Goal: Information Seeking & Learning: Check status

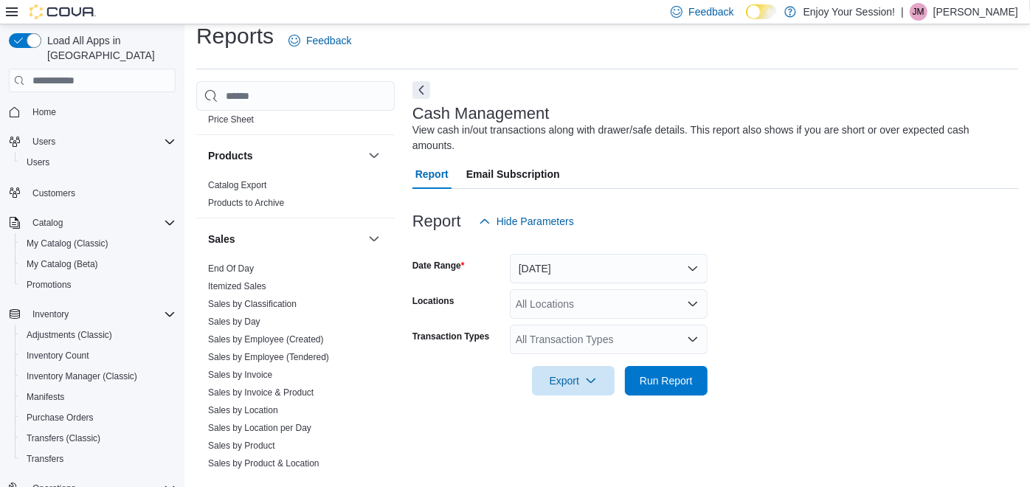
scroll to position [851, 0]
click at [246, 351] on link "Sales by Employee (Tendered)" at bounding box center [268, 356] width 121 height 10
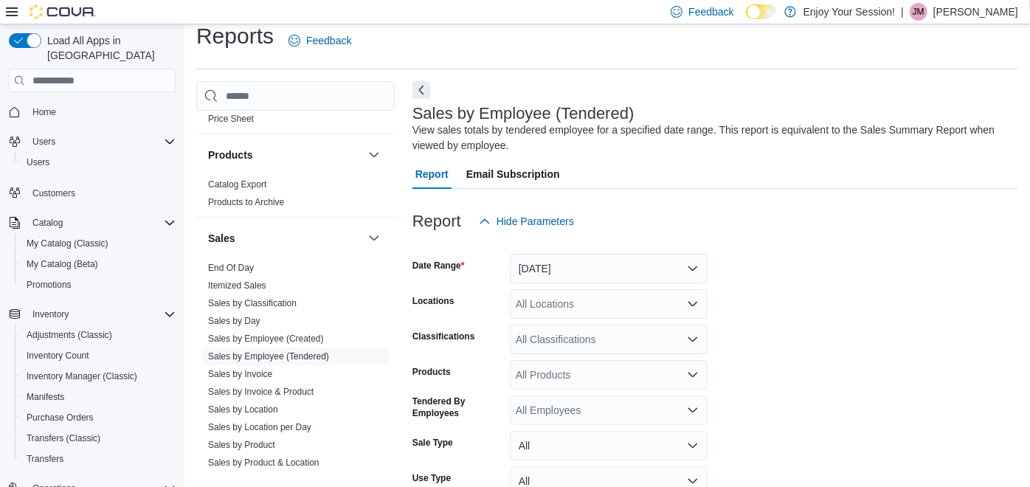
scroll to position [49, 0]
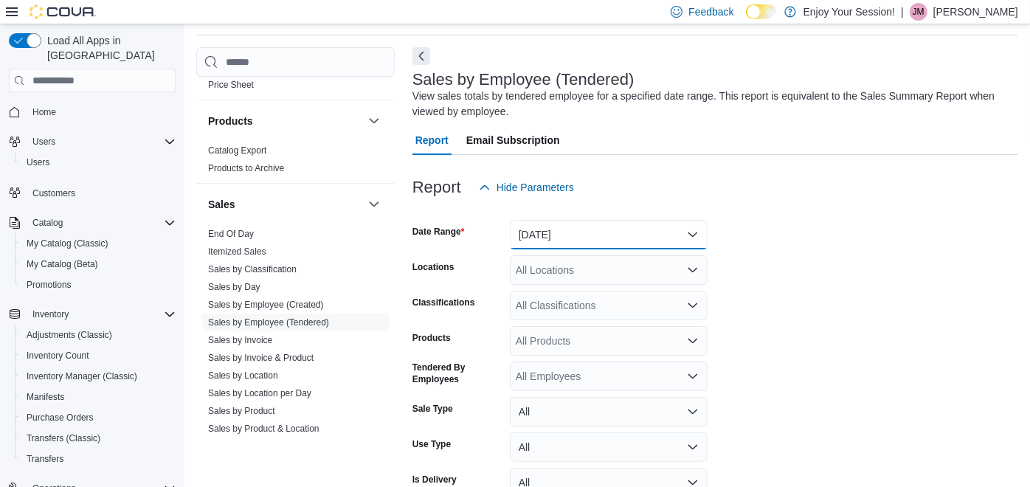
click at [603, 237] on button "[DATE]" at bounding box center [609, 235] width 198 height 30
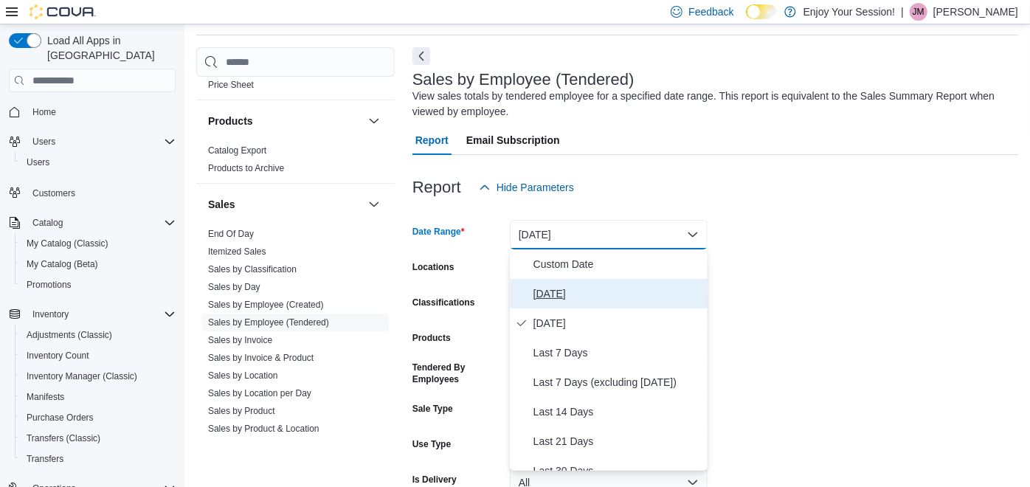
click at [563, 296] on span "[DATE]" at bounding box center [617, 294] width 168 height 18
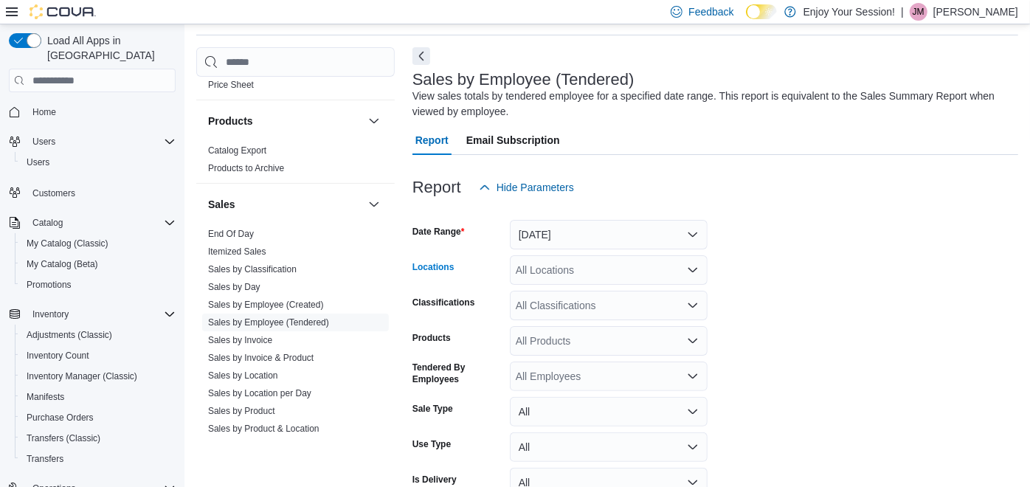
click at [559, 277] on div "All Locations" at bounding box center [609, 270] width 198 height 30
type input "****"
click at [557, 299] on span "Porcupine" at bounding box center [565, 295] width 46 height 15
click at [790, 326] on form "Date Range [DATE] Locations Porcupine Classifications All Classifications Produ…" at bounding box center [715, 370] width 606 height 336
click at [692, 344] on icon "Open list of options" at bounding box center [693, 341] width 12 height 12
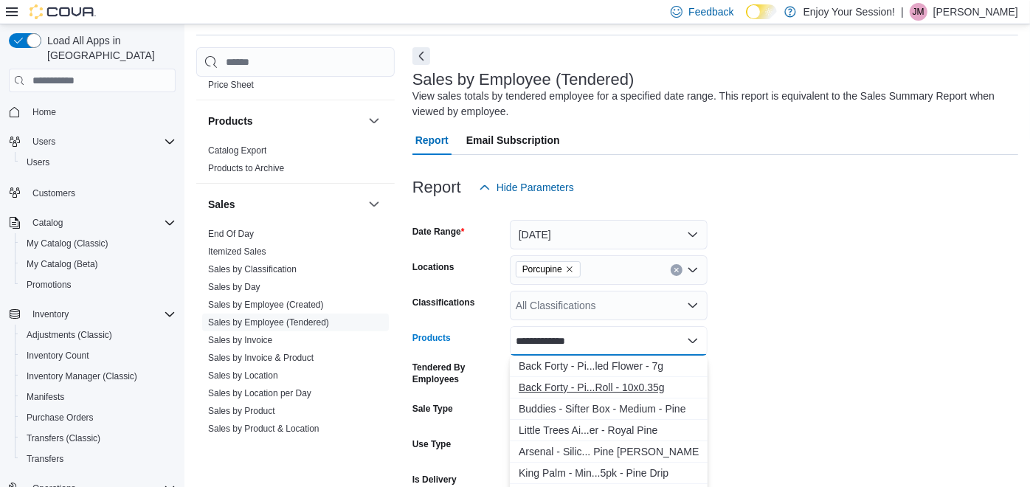
type input "**********"
click at [604, 386] on div "Back Forty - Pi...Roll - 10x0.35g" at bounding box center [609, 387] width 180 height 15
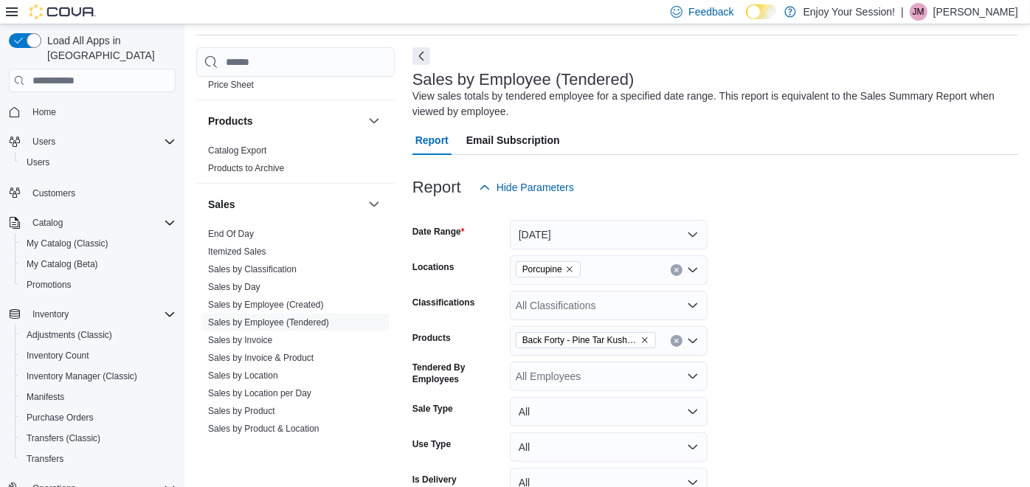
click at [765, 377] on form "Date Range [DATE] Locations Porcupine Classifications All Classifications Produ…" at bounding box center [715, 370] width 606 height 336
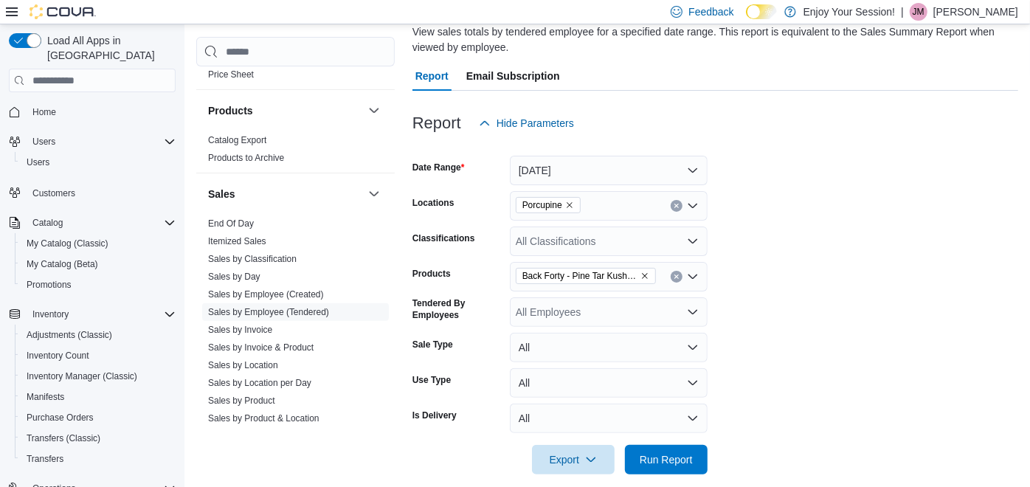
scroll to position [111, 0]
click at [683, 308] on div "All Employees" at bounding box center [609, 314] width 198 height 30
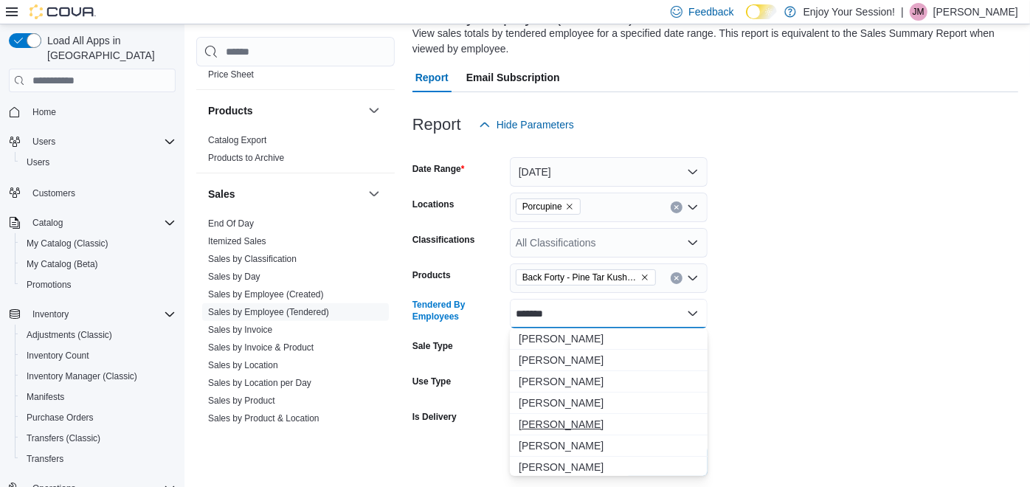
type input "*******"
click at [577, 418] on span "[PERSON_NAME]" at bounding box center [609, 424] width 180 height 15
click at [832, 371] on form "Date Range [DATE] Locations Porcupine Classifications All Classifications Produ…" at bounding box center [715, 307] width 606 height 336
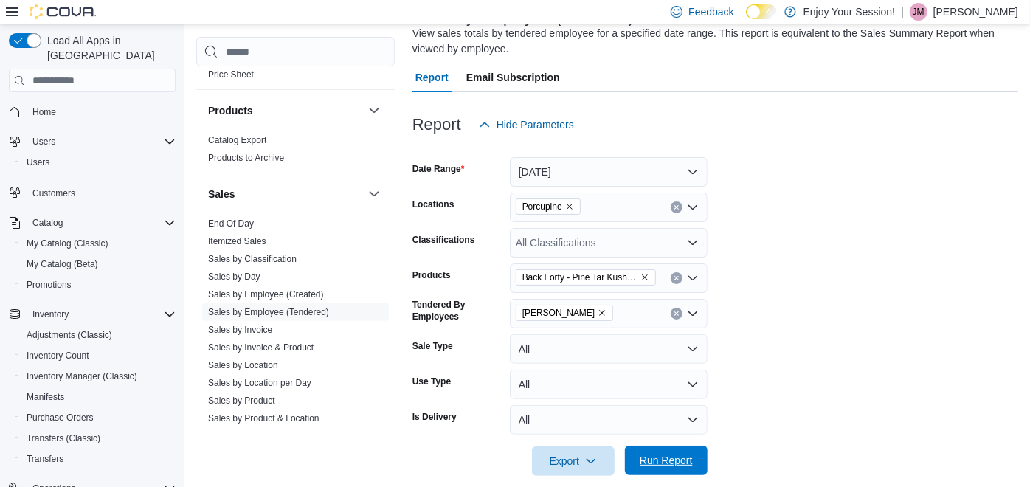
click at [680, 460] on span "Run Report" at bounding box center [666, 460] width 53 height 15
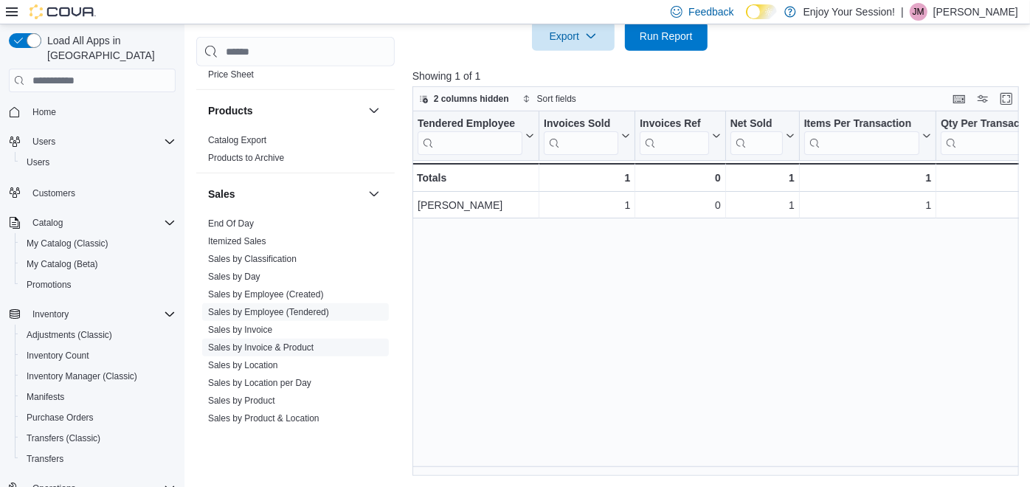
click at [259, 343] on link "Sales by Invoice & Product" at bounding box center [261, 347] width 106 height 10
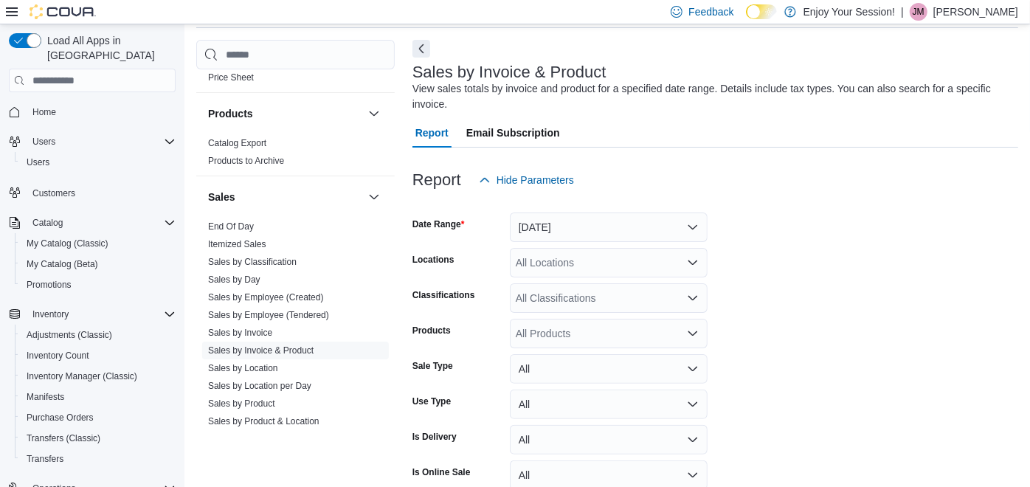
scroll to position [49, 0]
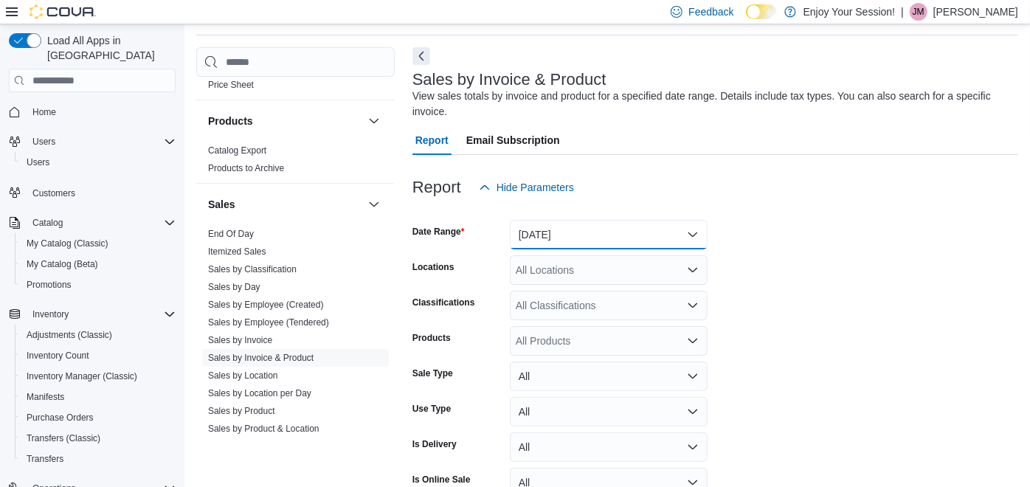
click at [596, 238] on button "[DATE]" at bounding box center [609, 235] width 198 height 30
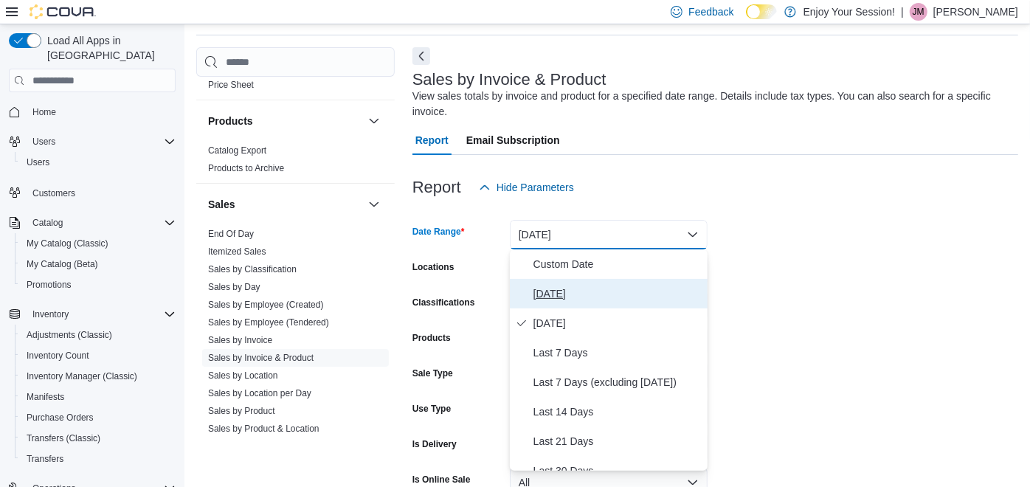
click at [559, 289] on span "[DATE]" at bounding box center [617, 294] width 168 height 18
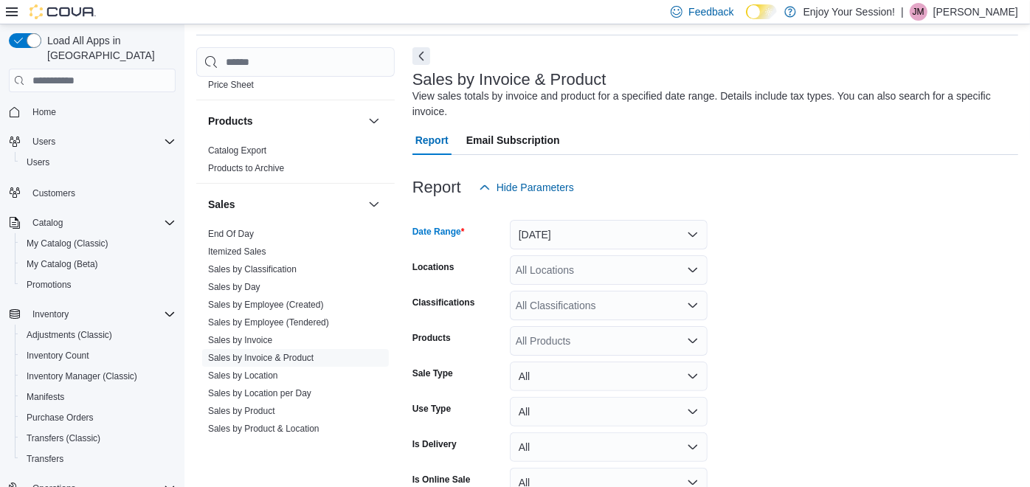
click at [645, 268] on div "All Locations" at bounding box center [609, 270] width 198 height 30
type input "****"
click at [561, 295] on span "Porcupine" at bounding box center [565, 295] width 46 height 15
click at [782, 280] on form "Date Range [DATE] Locations Porcupine Classifications All Classifications Produ…" at bounding box center [715, 388] width 606 height 372
click at [611, 333] on div "All Products" at bounding box center [609, 341] width 198 height 30
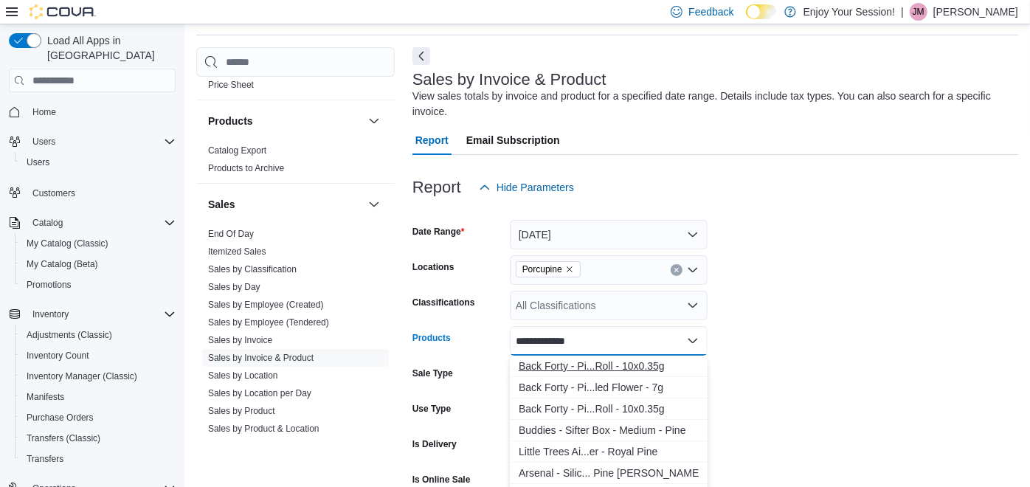
type input "**********"
click at [592, 362] on div "Back Forty - Pi...Roll - 10x0.35g" at bounding box center [609, 366] width 180 height 15
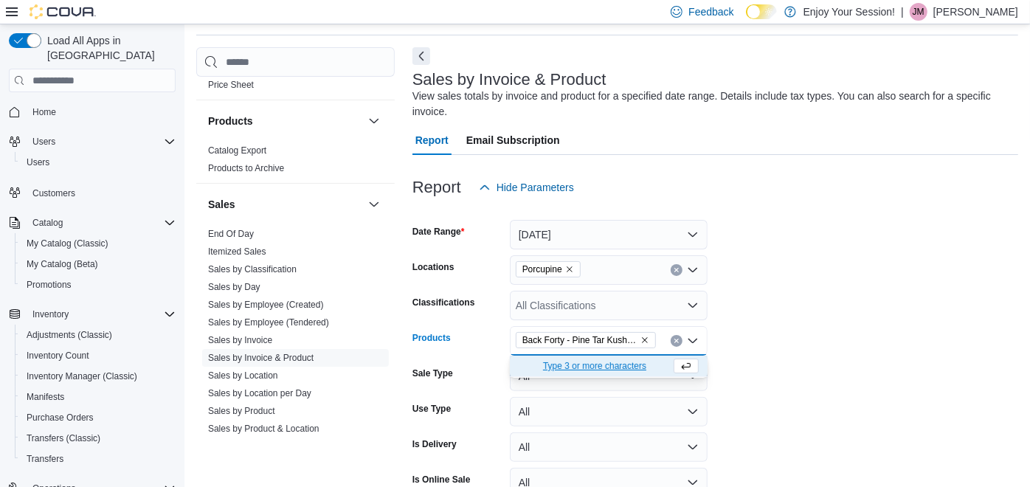
click at [818, 333] on form "Date Range [DATE] Locations Porcupine Classifications All Classifications Produ…" at bounding box center [715, 388] width 606 height 372
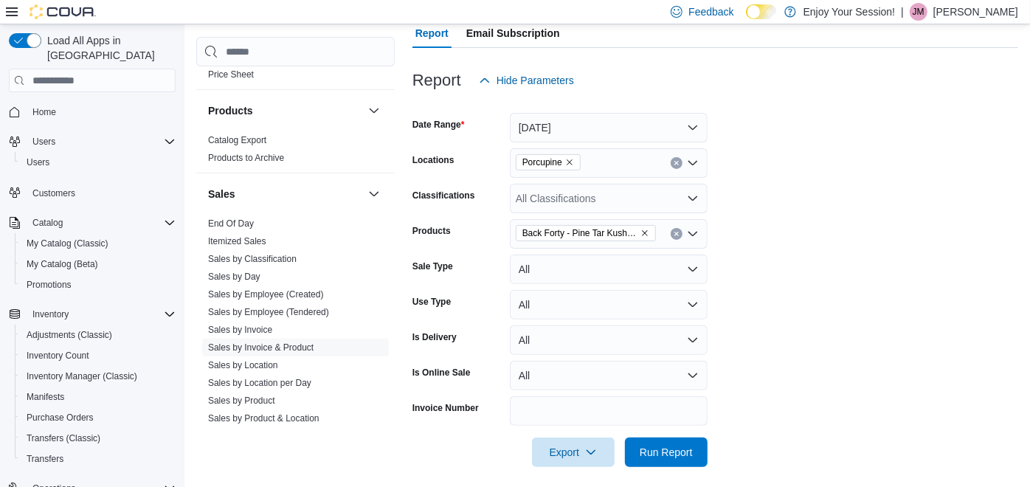
scroll to position [155, 0]
click at [671, 457] on span "Run Report" at bounding box center [666, 452] width 53 height 15
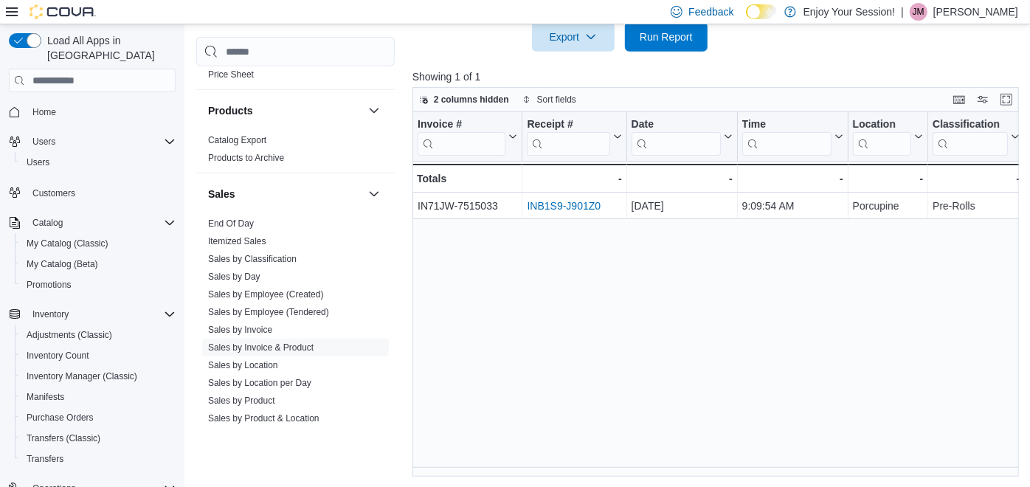
scroll to position [572, 0]
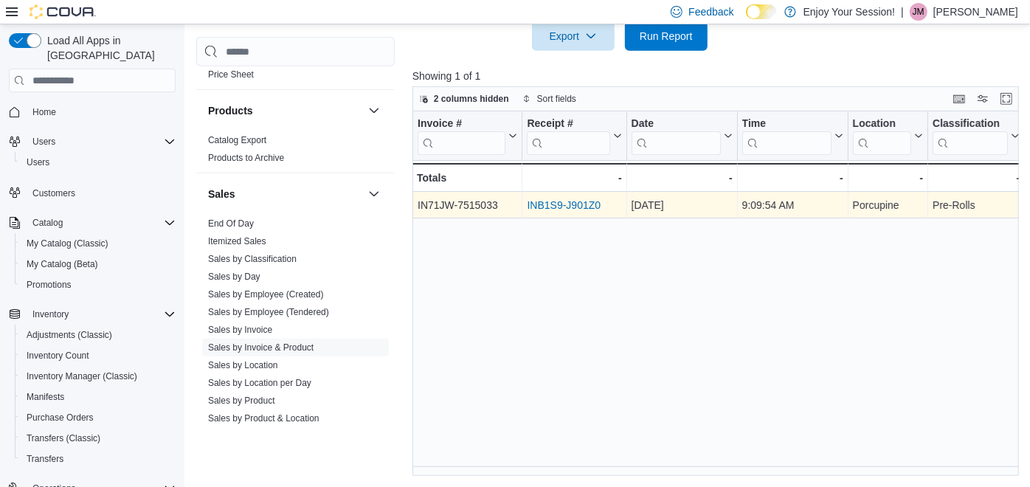
click at [548, 202] on link "INB1S9-J901Z0" at bounding box center [564, 205] width 74 height 12
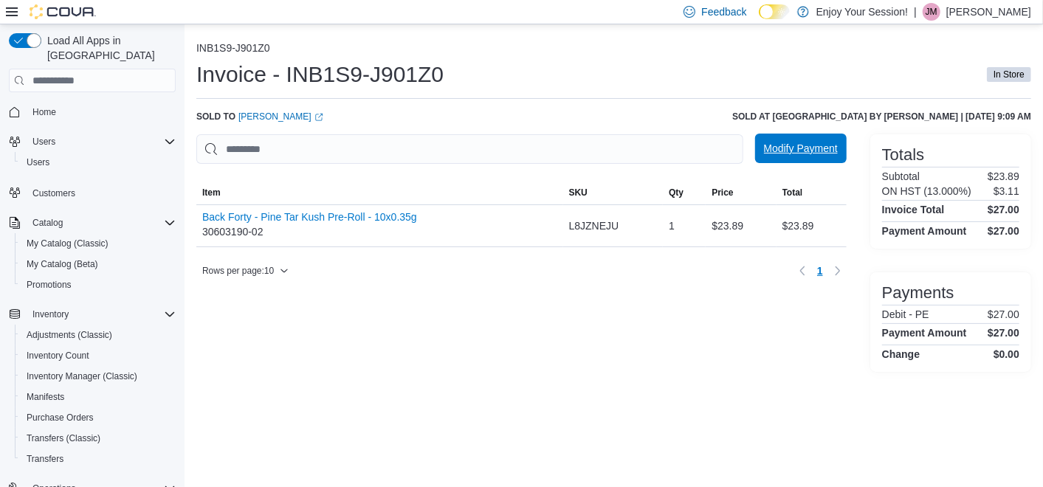
click at [807, 148] on span "Modify Payment" at bounding box center [801, 148] width 74 height 15
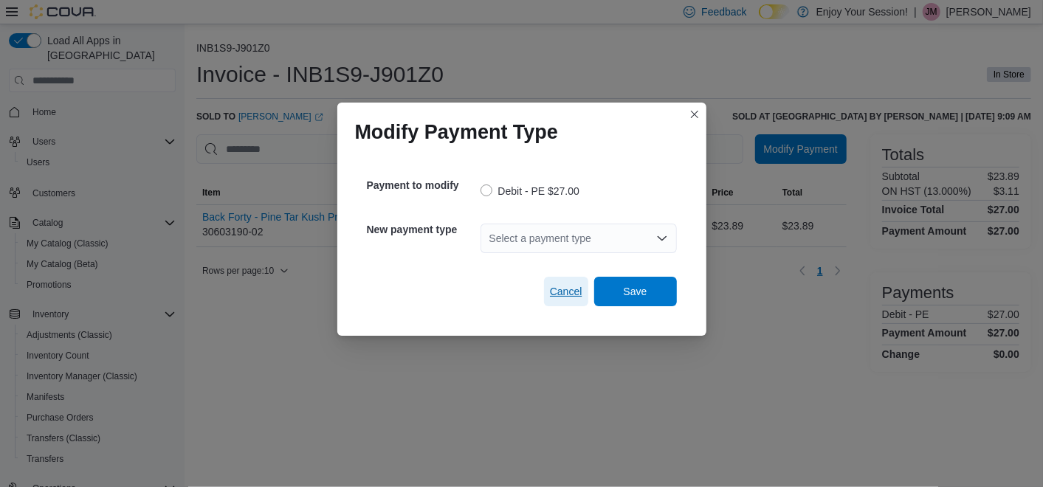
click at [563, 291] on span "Cancel" at bounding box center [566, 291] width 32 height 15
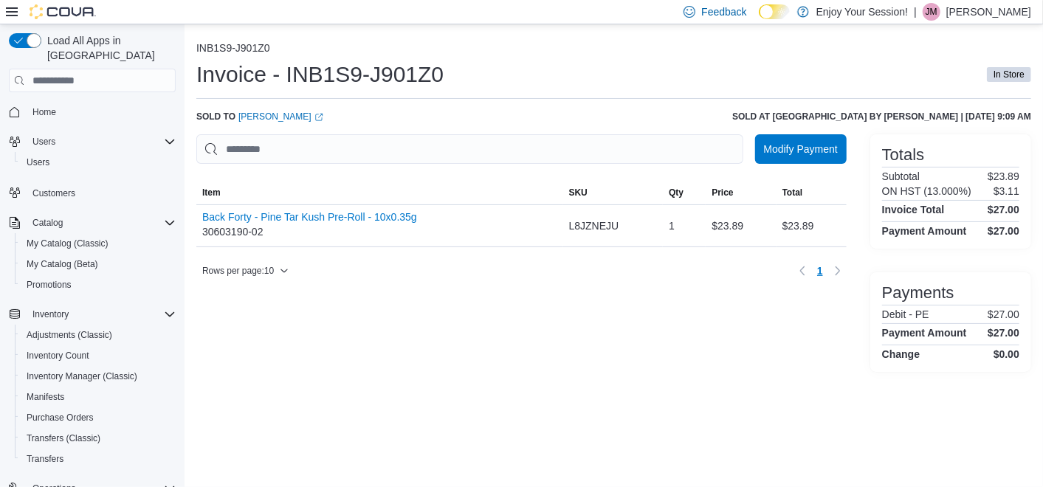
click at [426, 310] on div "Modify Payment Sorting MemoryTable from EuiInMemoryTable; Page 1 of 1. Item SKU…" at bounding box center [521, 253] width 650 height 238
